Goal: Find specific page/section: Find specific page/section

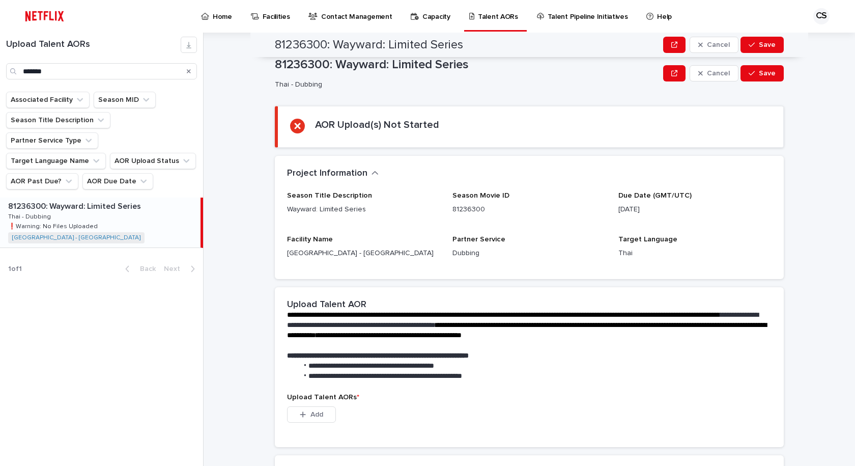
click at [0, 29] on div "Home Facilities Contact Management Capacity Talent AORs Talent Pipeline Initiat…" at bounding box center [427, 233] width 855 height 466
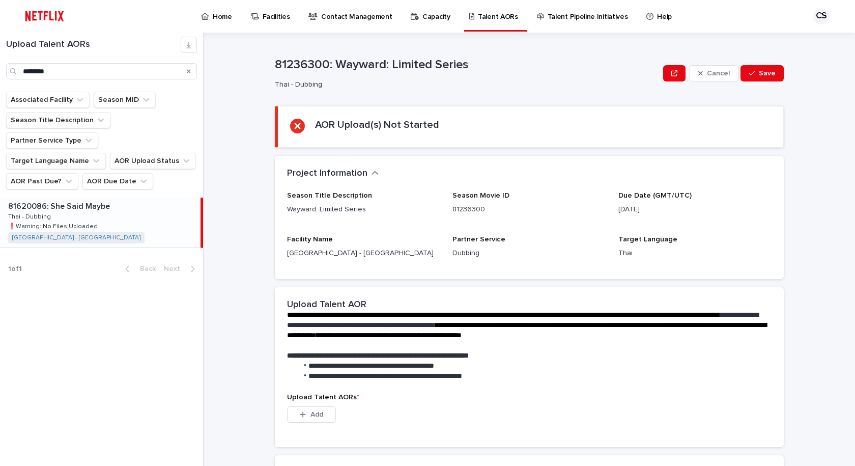
type input "********"
click at [187, 170] on ul "Associated Facility Season MID Season Title Description Partner Service Type Ta…" at bounding box center [101, 141] width 195 height 102
click at [150, 197] on div "81620086: She Said Maybe 81620086: She Said Maybe Thai - Dubbing Thai - Dubbing…" at bounding box center [100, 222] width 201 height 50
drag, startPoint x: 338, startPoint y: 65, endPoint x: 386, endPoint y: 64, distance: 47.9
click at [388, 64] on p "81620086: She Said Maybe" at bounding box center [467, 65] width 384 height 15
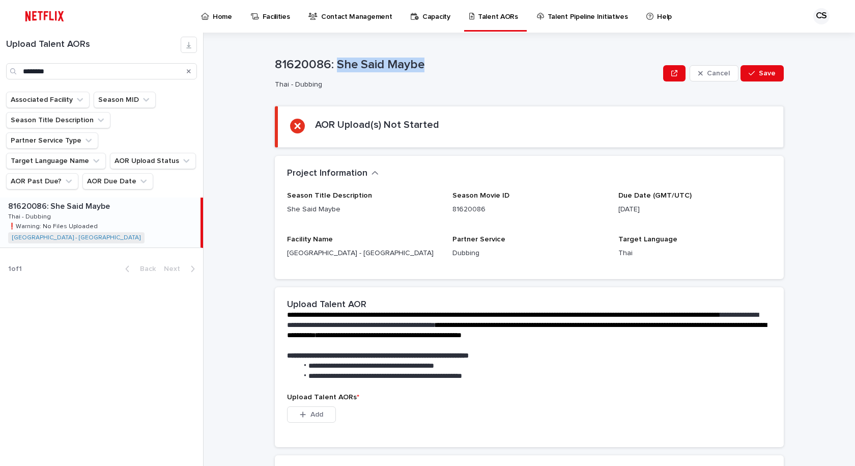
drag, startPoint x: 334, startPoint y: 66, endPoint x: 432, endPoint y: 67, distance: 97.2
click at [432, 67] on p "81620086: She Said Maybe" at bounding box center [467, 65] width 384 height 15
copy p "She Said Maybe"
click at [521, 112] on section "AOR Upload(s) Not Started" at bounding box center [529, 127] width 509 height 42
drag, startPoint x: 630, startPoint y: 112, endPoint x: 532, endPoint y: 235, distance: 156.7
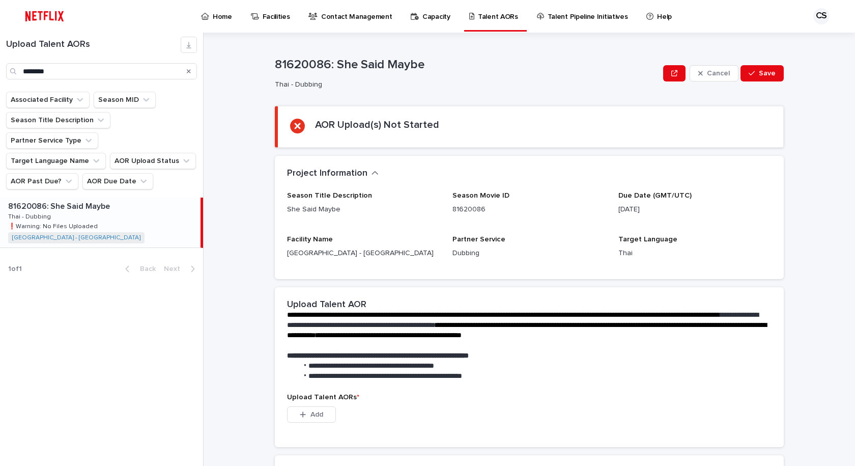
click at [630, 112] on section "AOR Upload(s) Not Started" at bounding box center [529, 127] width 509 height 42
